Goal: Information Seeking & Learning: Find contact information

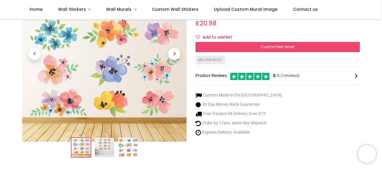
scroll to position [60, 0]
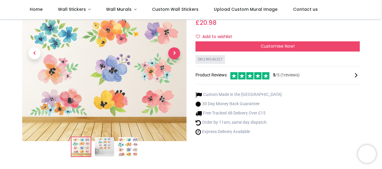
click at [173, 50] on span "Next" at bounding box center [174, 53] width 12 height 12
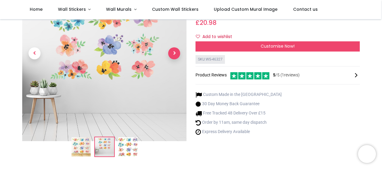
click at [174, 53] on span "Next" at bounding box center [174, 53] width 12 height 12
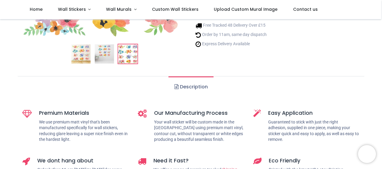
scroll to position [150, 0]
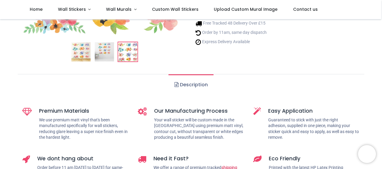
click at [181, 84] on link "Description" at bounding box center [191, 85] width 45 height 21
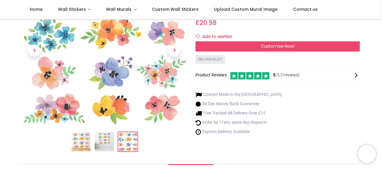
scroll to position [0, 0]
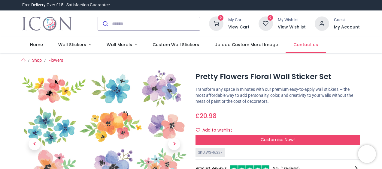
click at [299, 47] on span "Contact us" at bounding box center [306, 45] width 25 height 6
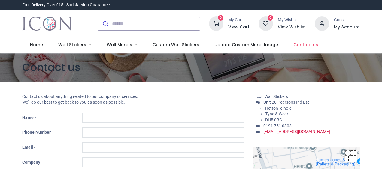
type input "***"
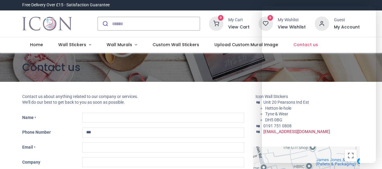
click at [208, 96] on p "Contact us about anything related to our company or services. We'll do our best…" at bounding box center [133, 100] width 222 height 12
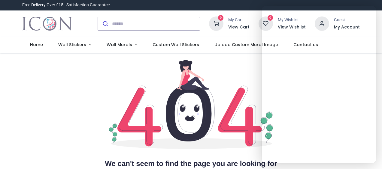
click at [199, 123] on icon "page not found" at bounding box center [191, 104] width 164 height 89
